Goal: Task Accomplishment & Management: Manage account settings

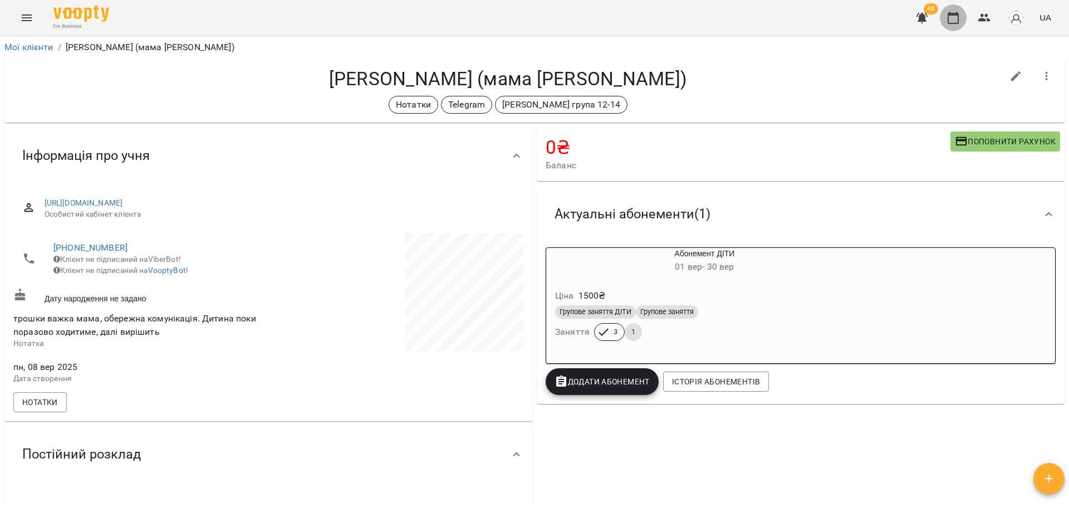
click at [951, 25] on button "button" at bounding box center [953, 17] width 27 height 27
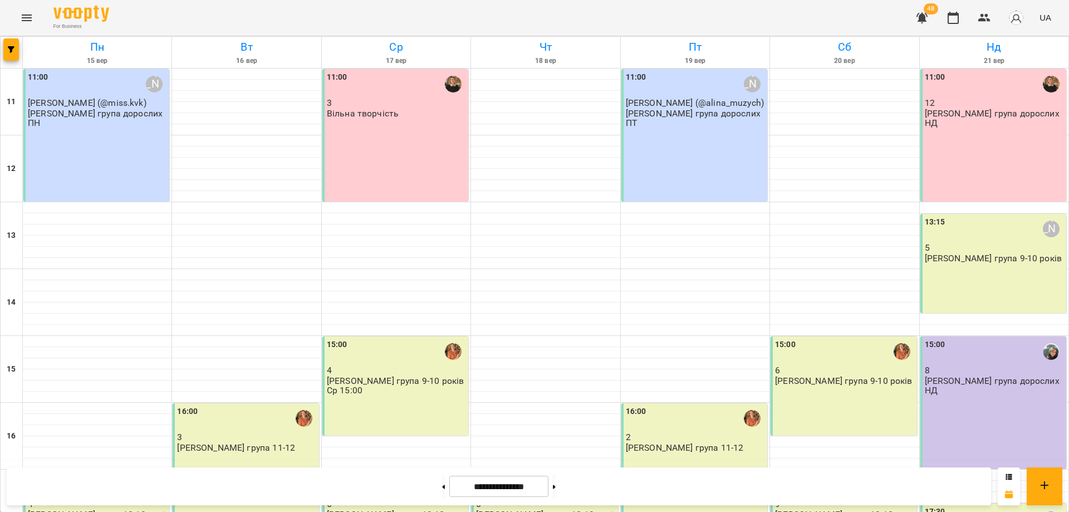
click at [827, 372] on p "6" at bounding box center [844, 369] width 139 height 9
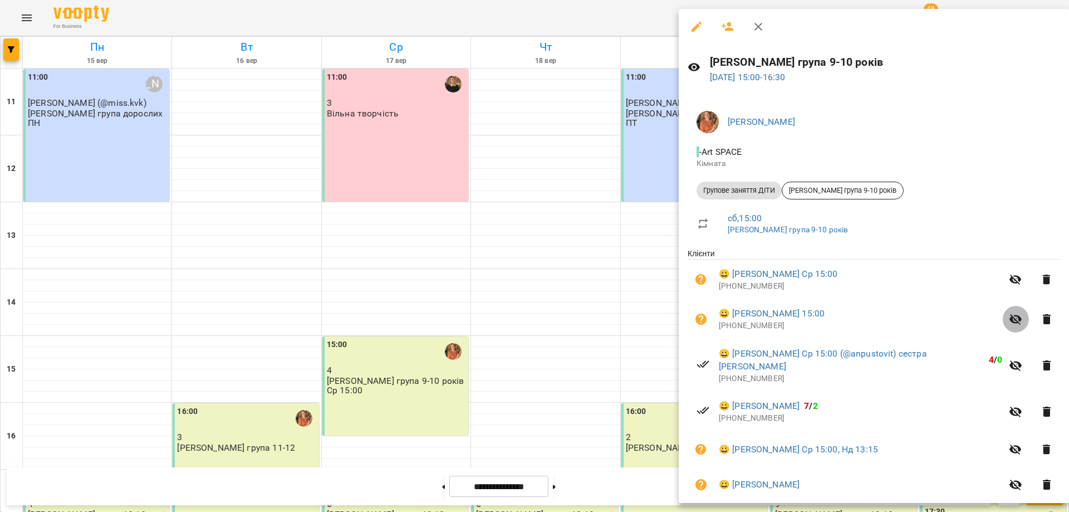
click at [1009, 325] on icon "button" at bounding box center [1015, 318] width 13 height 13
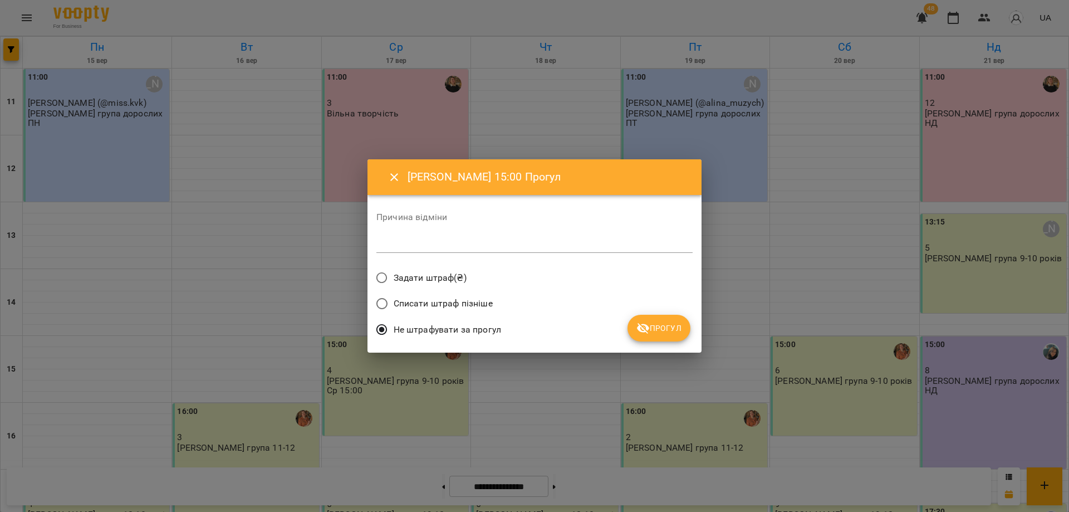
click at [659, 329] on span "Прогул" at bounding box center [658, 327] width 45 height 13
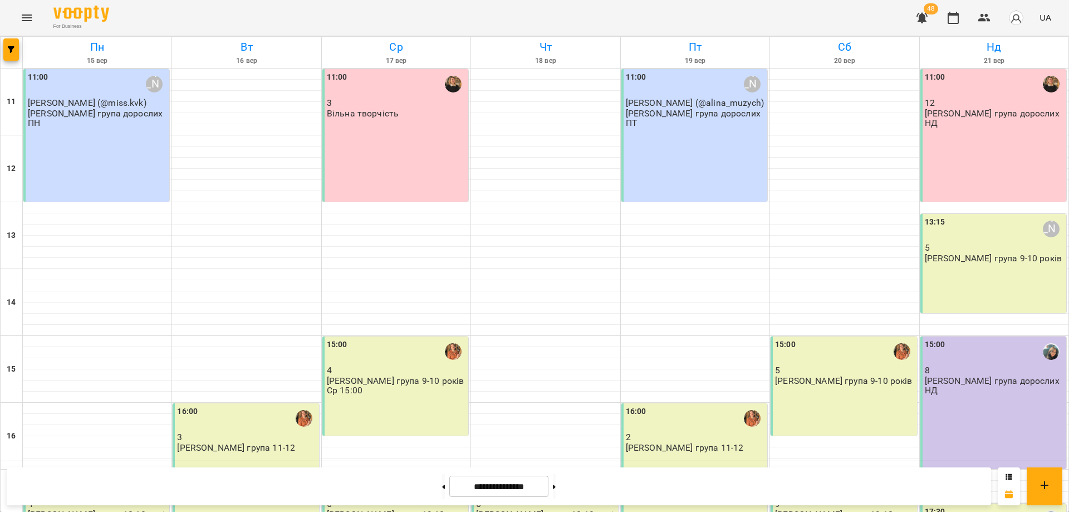
click at [806, 382] on p "[PERSON_NAME] група 9-10 років" at bounding box center [843, 380] width 137 height 9
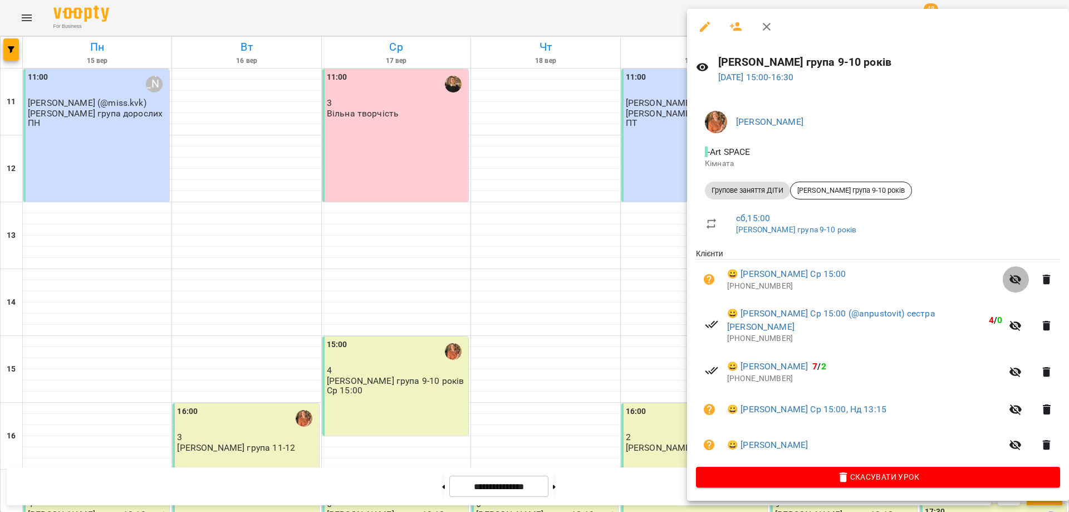
click at [1016, 284] on icon "button" at bounding box center [1015, 279] width 12 height 11
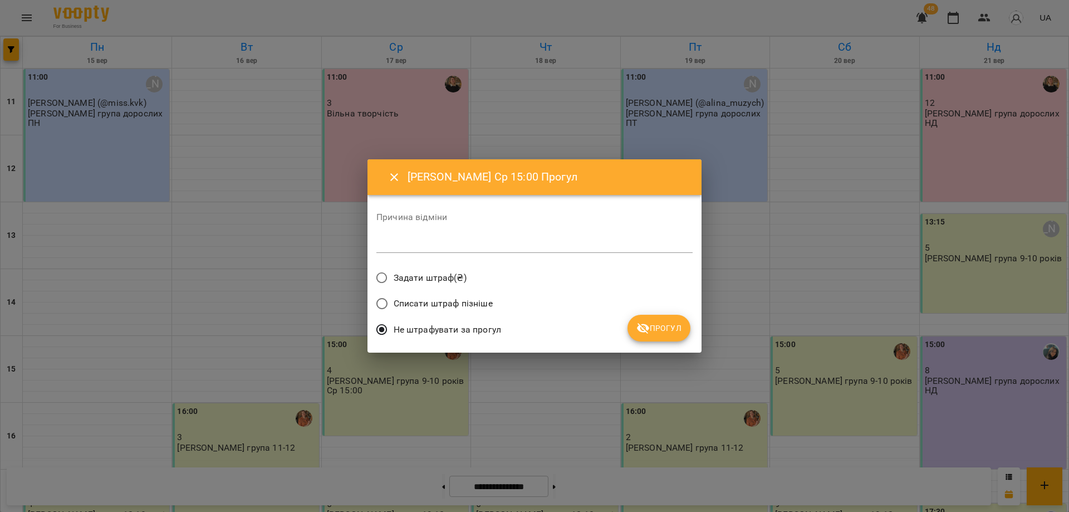
click at [659, 333] on span "Прогул" at bounding box center [658, 327] width 45 height 13
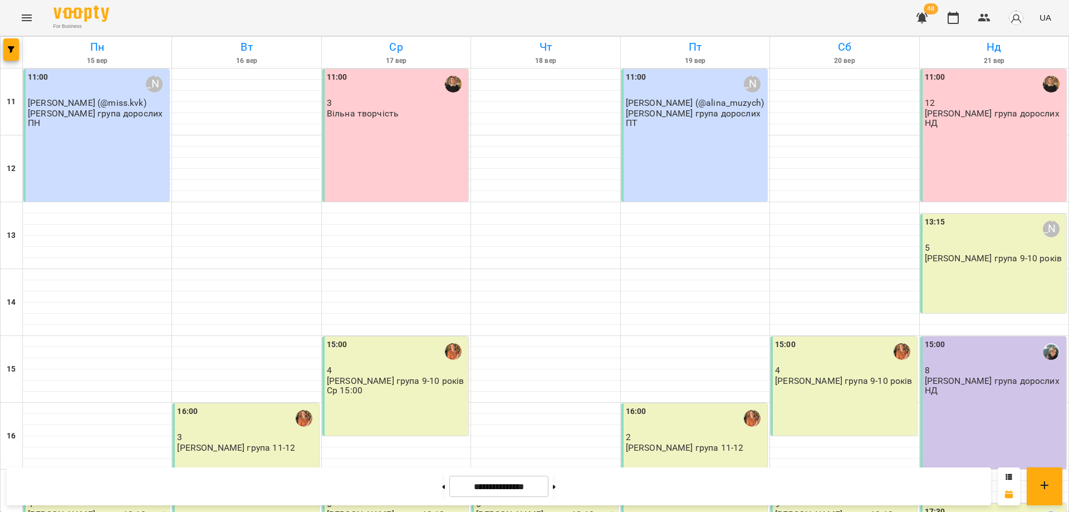
click at [827, 373] on p "4" at bounding box center [844, 369] width 139 height 9
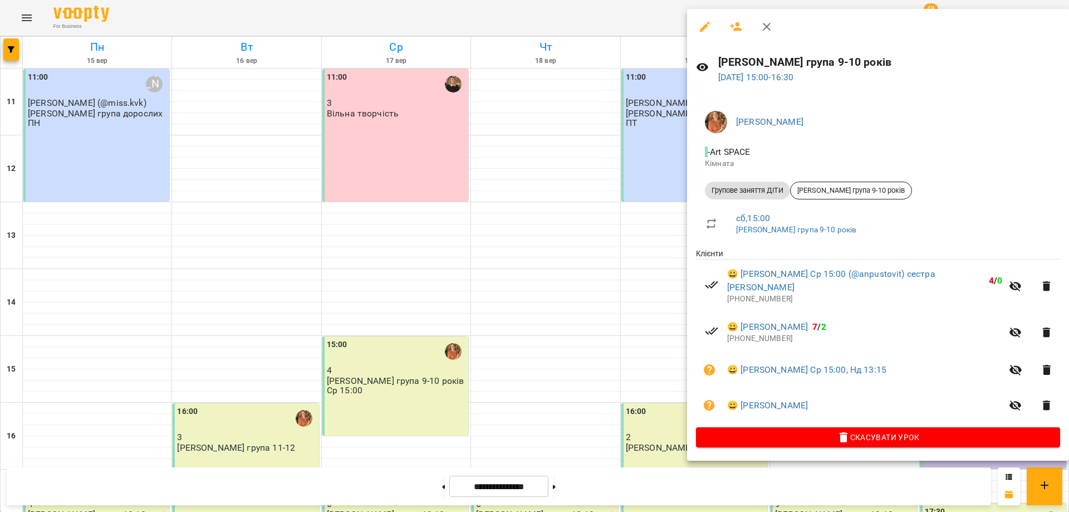
click at [768, 26] on icon "button" at bounding box center [767, 27] width 8 height 8
